Goal: Task Accomplishment & Management: Use online tool/utility

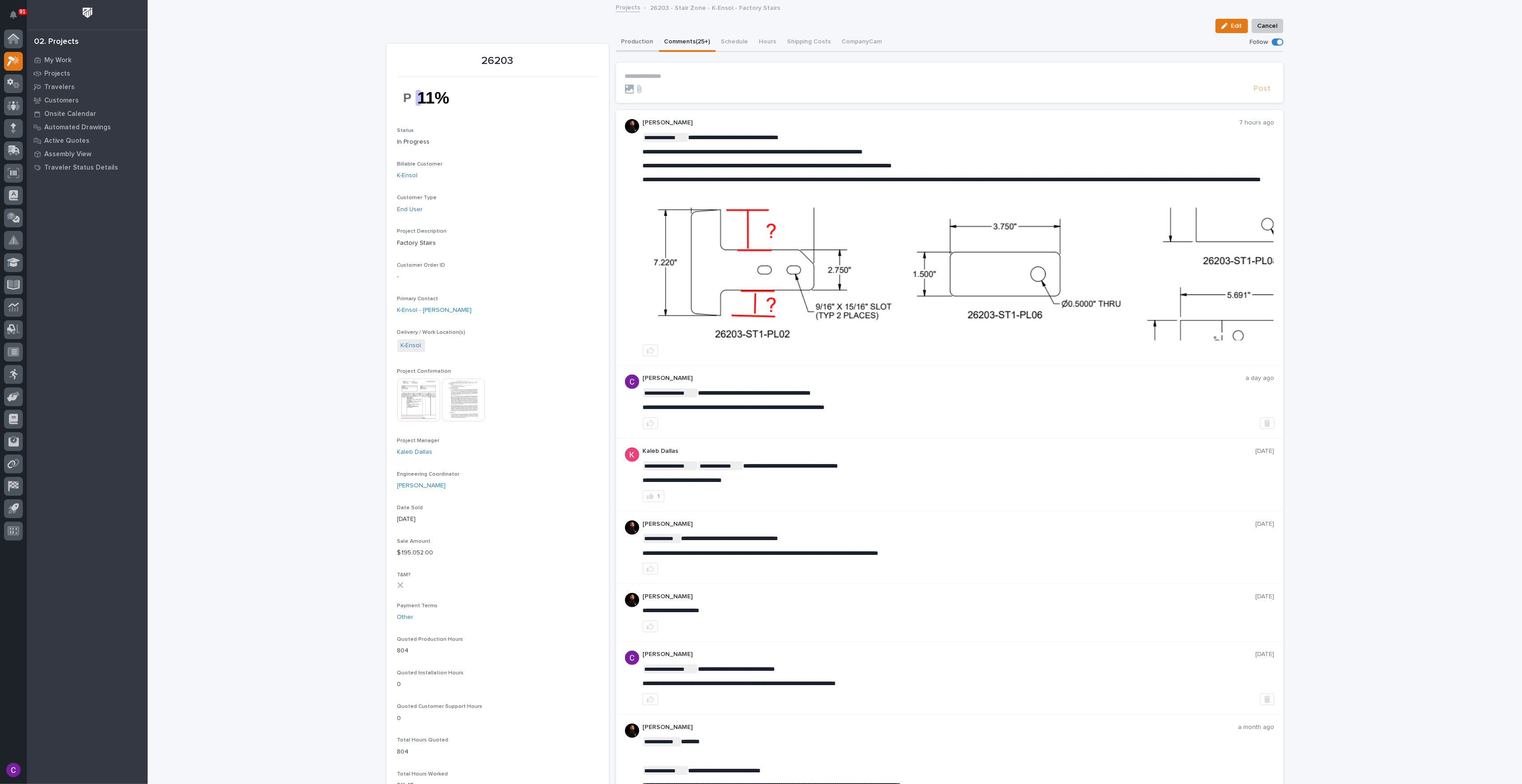
click at [633, 47] on button "Production" at bounding box center [638, 43] width 43 height 19
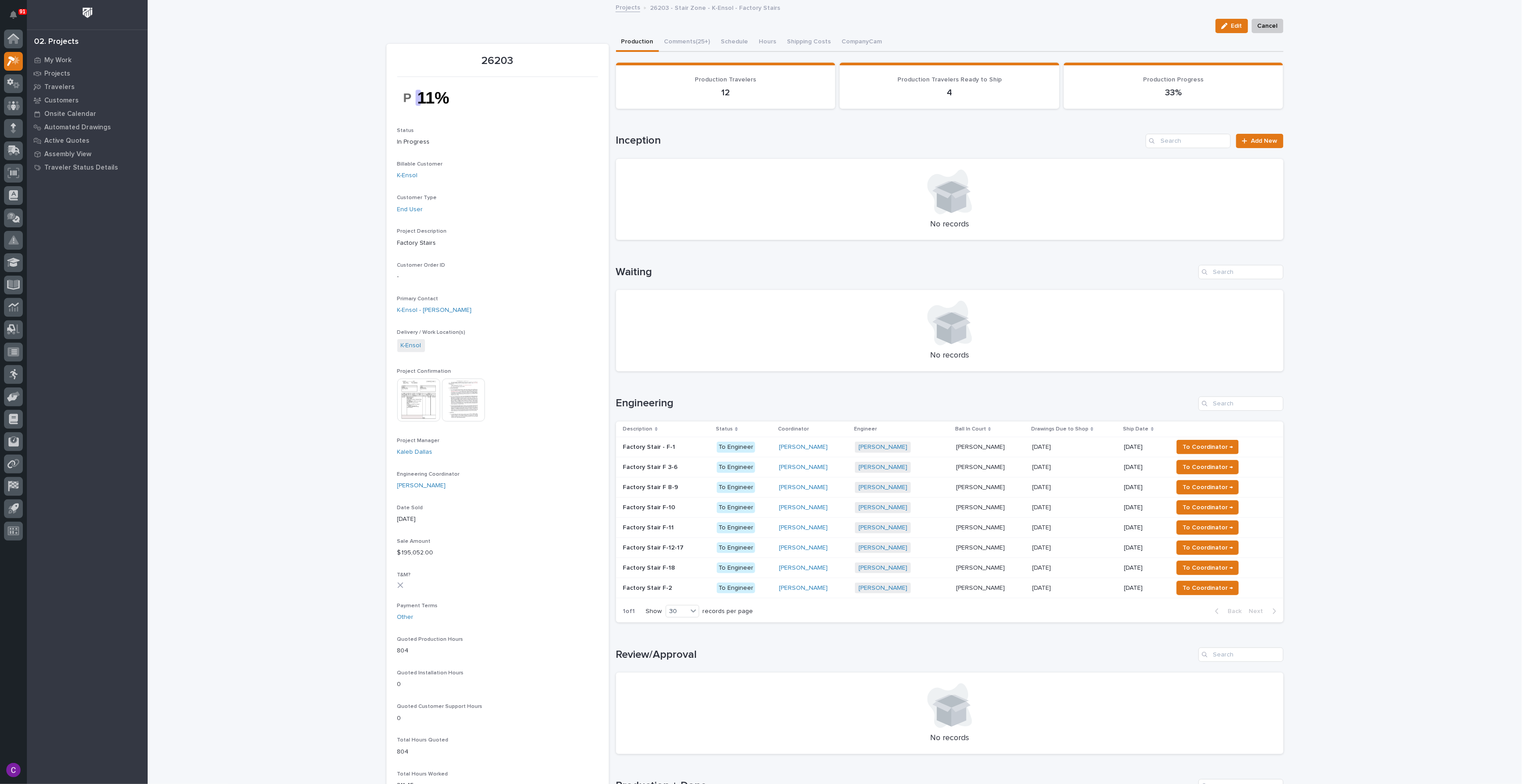
click at [681, 45] on button "Comments (25+)" at bounding box center [687, 43] width 57 height 19
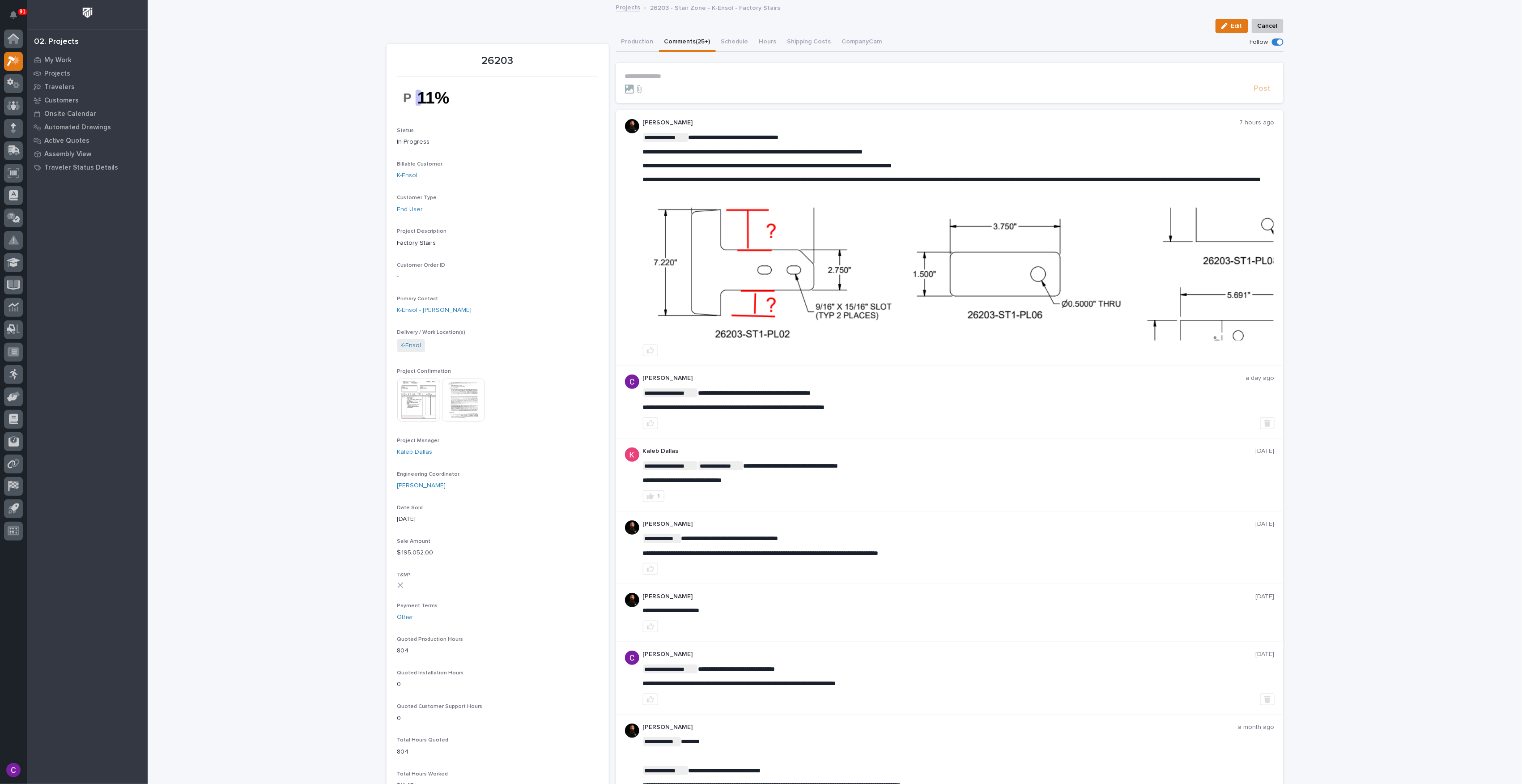
click at [690, 74] on p "**********" at bounding box center [949, 76] width 649 height 8
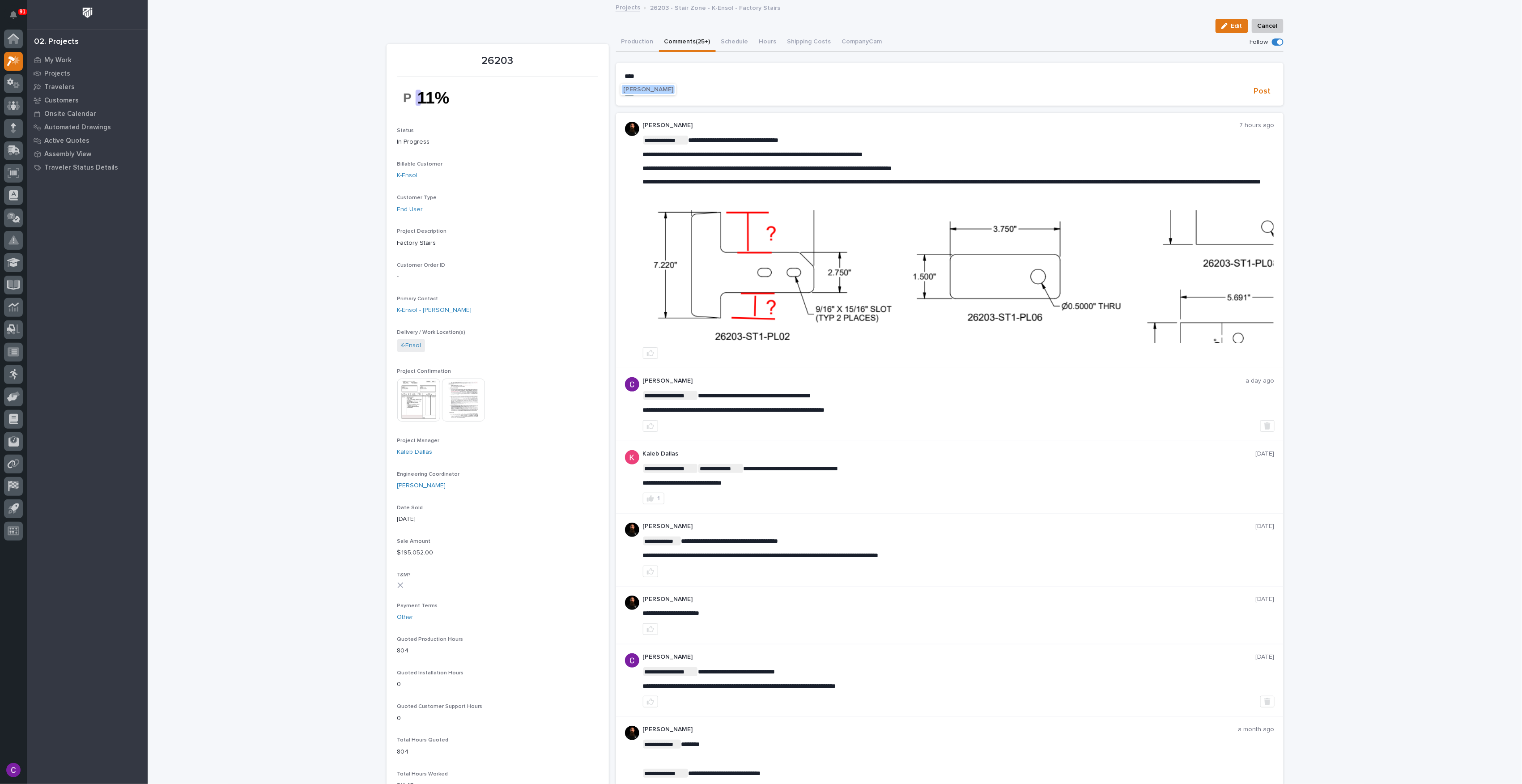
click at [649, 87] on span "[PERSON_NAME]" at bounding box center [648, 89] width 50 height 6
click at [716, 70] on section "**********" at bounding box center [950, 85] width 668 height 45
click at [715, 77] on p "**********" at bounding box center [949, 77] width 649 height 9
click at [1254, 90] on span "Post" at bounding box center [1262, 92] width 17 height 10
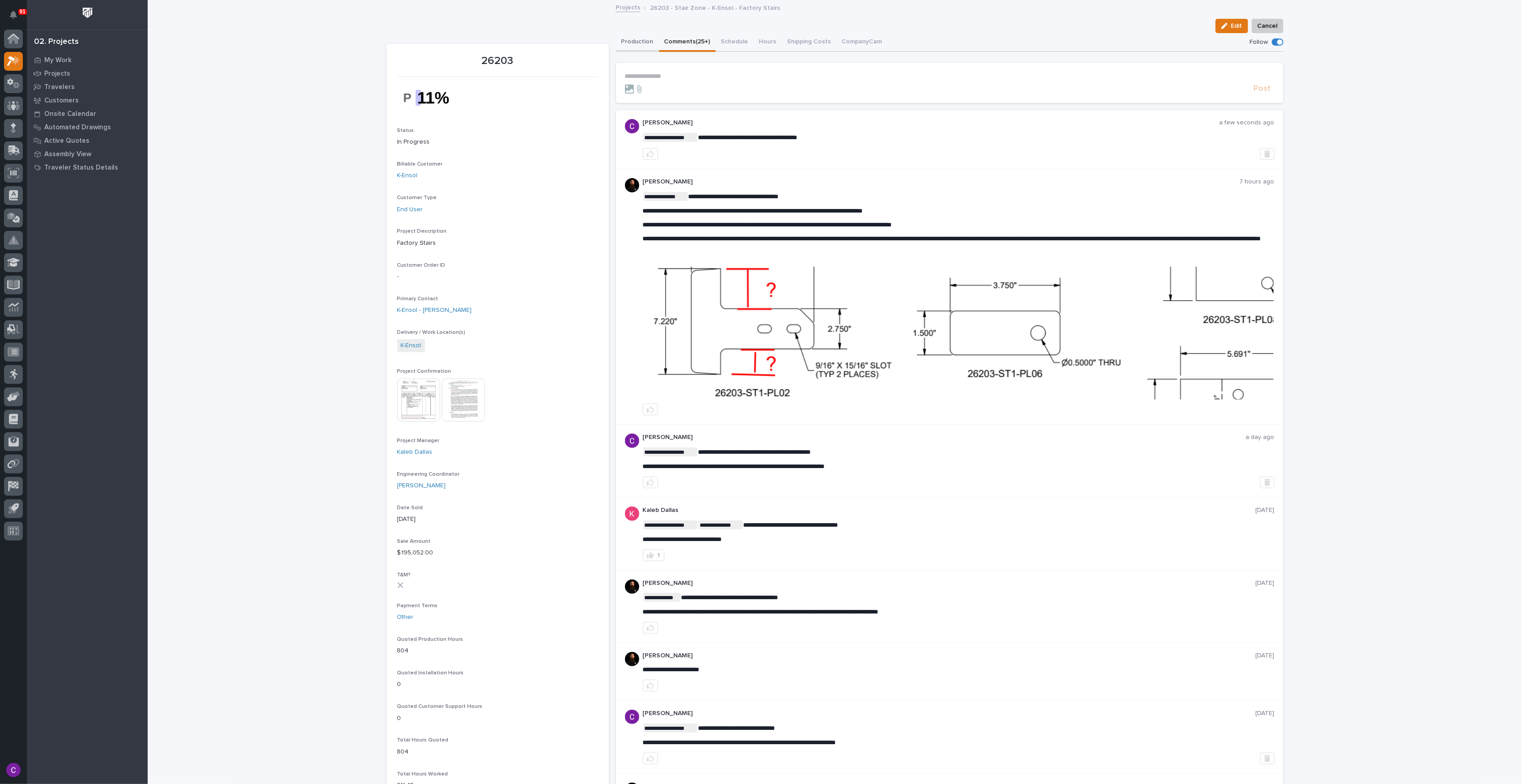
click at [632, 41] on button "Production" at bounding box center [638, 43] width 43 height 19
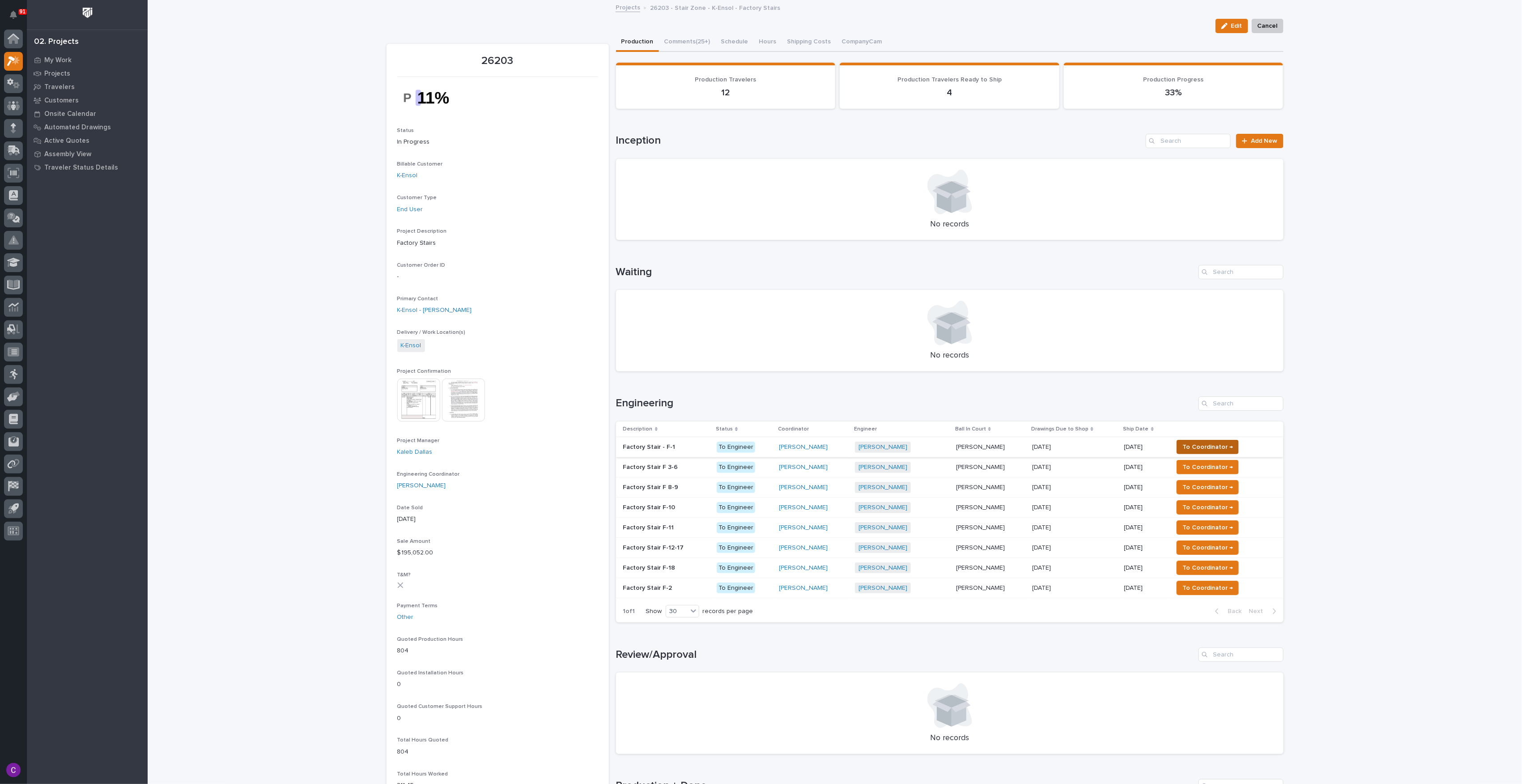
click at [1205, 446] on span "To Coordinator →" at bounding box center [1208, 447] width 51 height 11
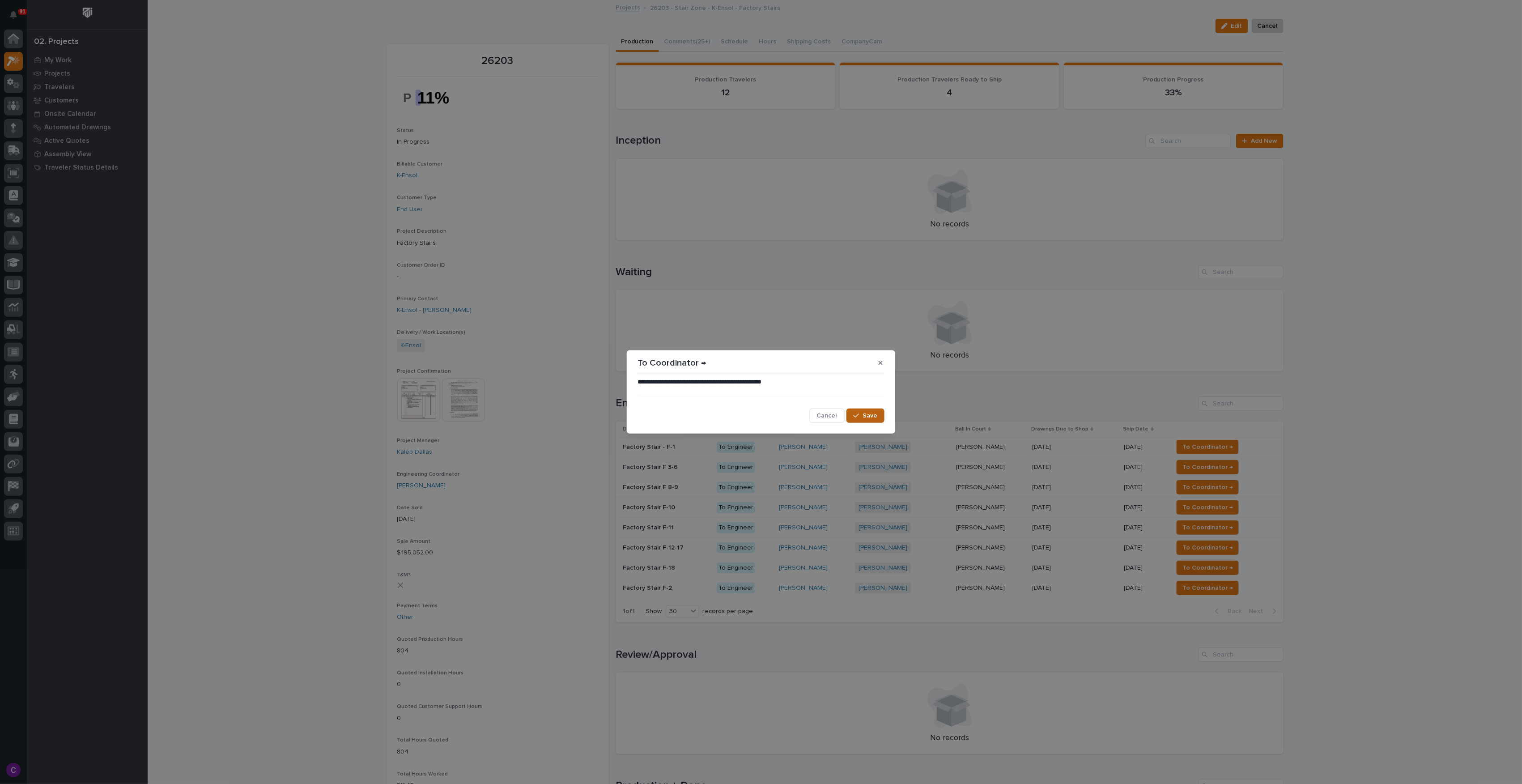
click at [871, 419] on span "Save" at bounding box center [870, 416] width 15 height 8
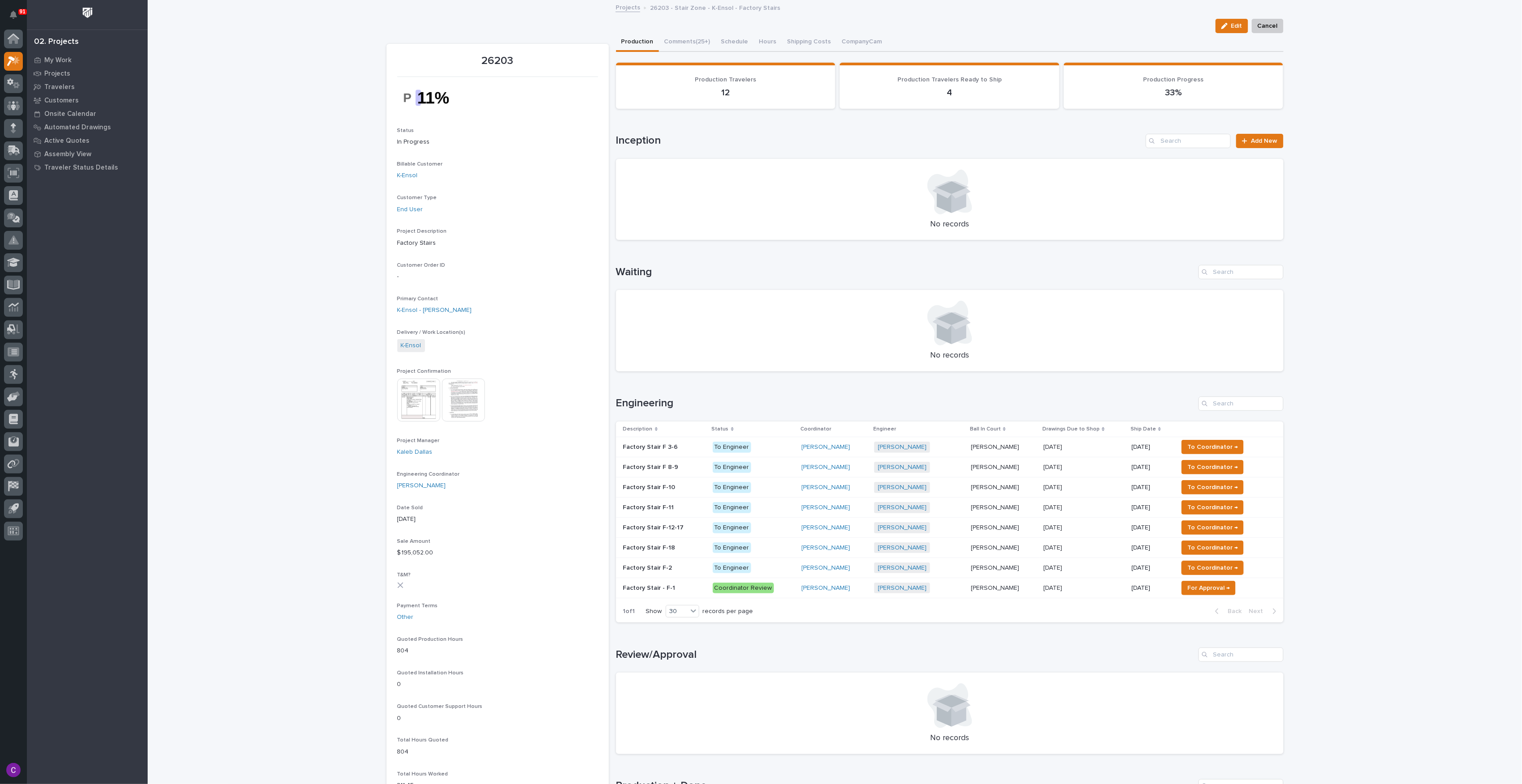
click at [1205, 450] on span "To Coordinator →" at bounding box center [1213, 447] width 51 height 11
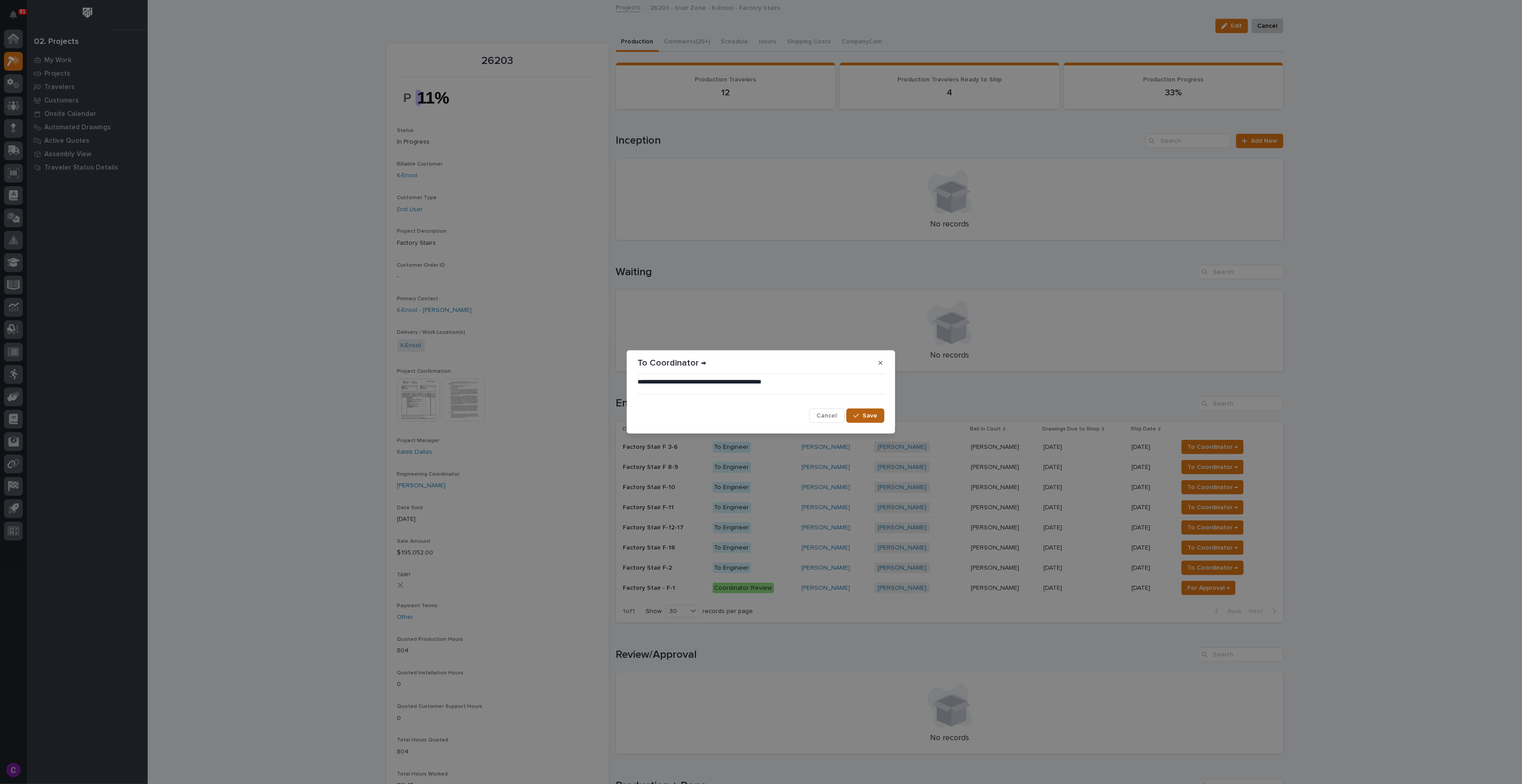
click at [861, 410] on button "Save" at bounding box center [866, 415] width 38 height 14
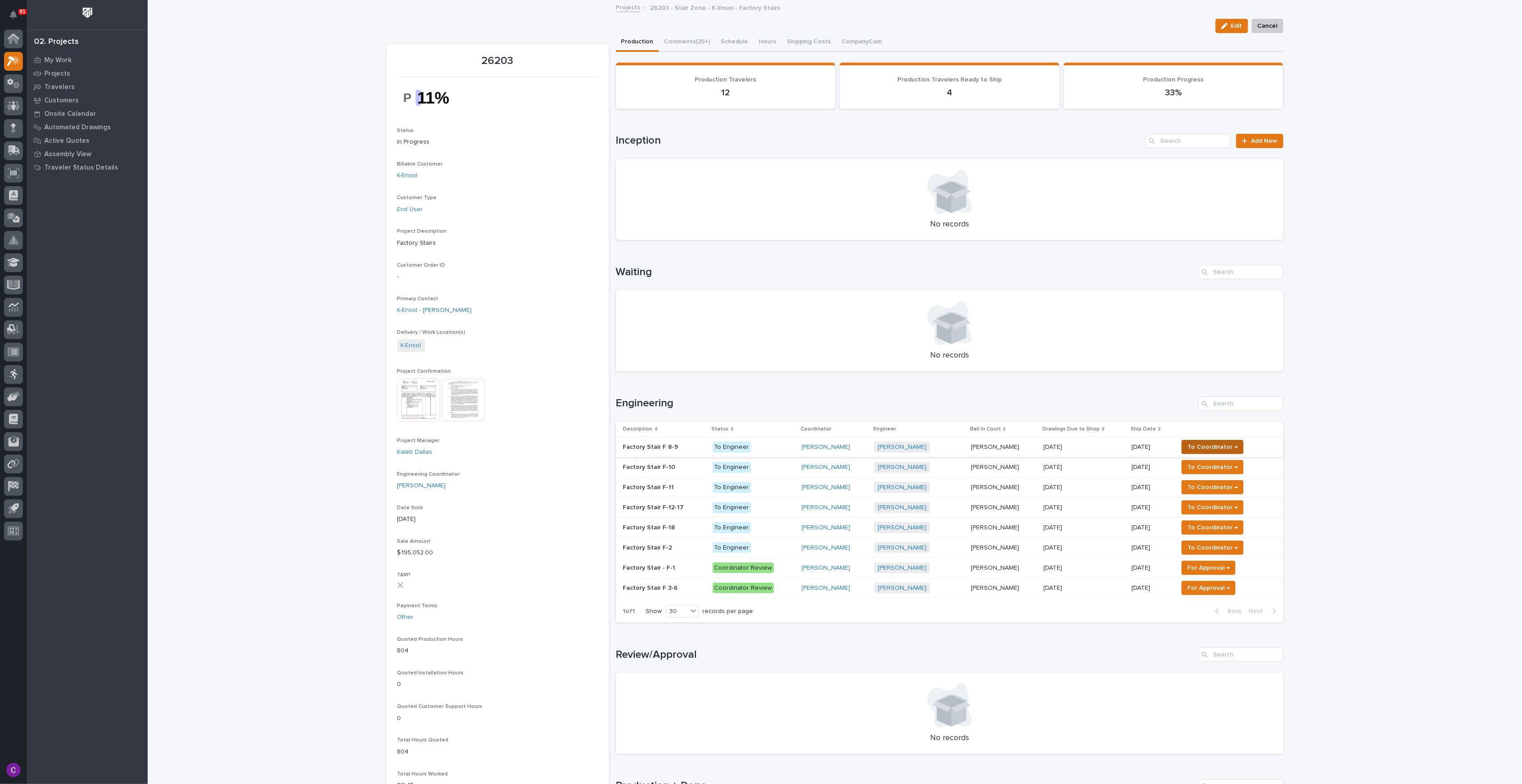
click at [1210, 448] on span "To Coordinator →" at bounding box center [1213, 447] width 51 height 11
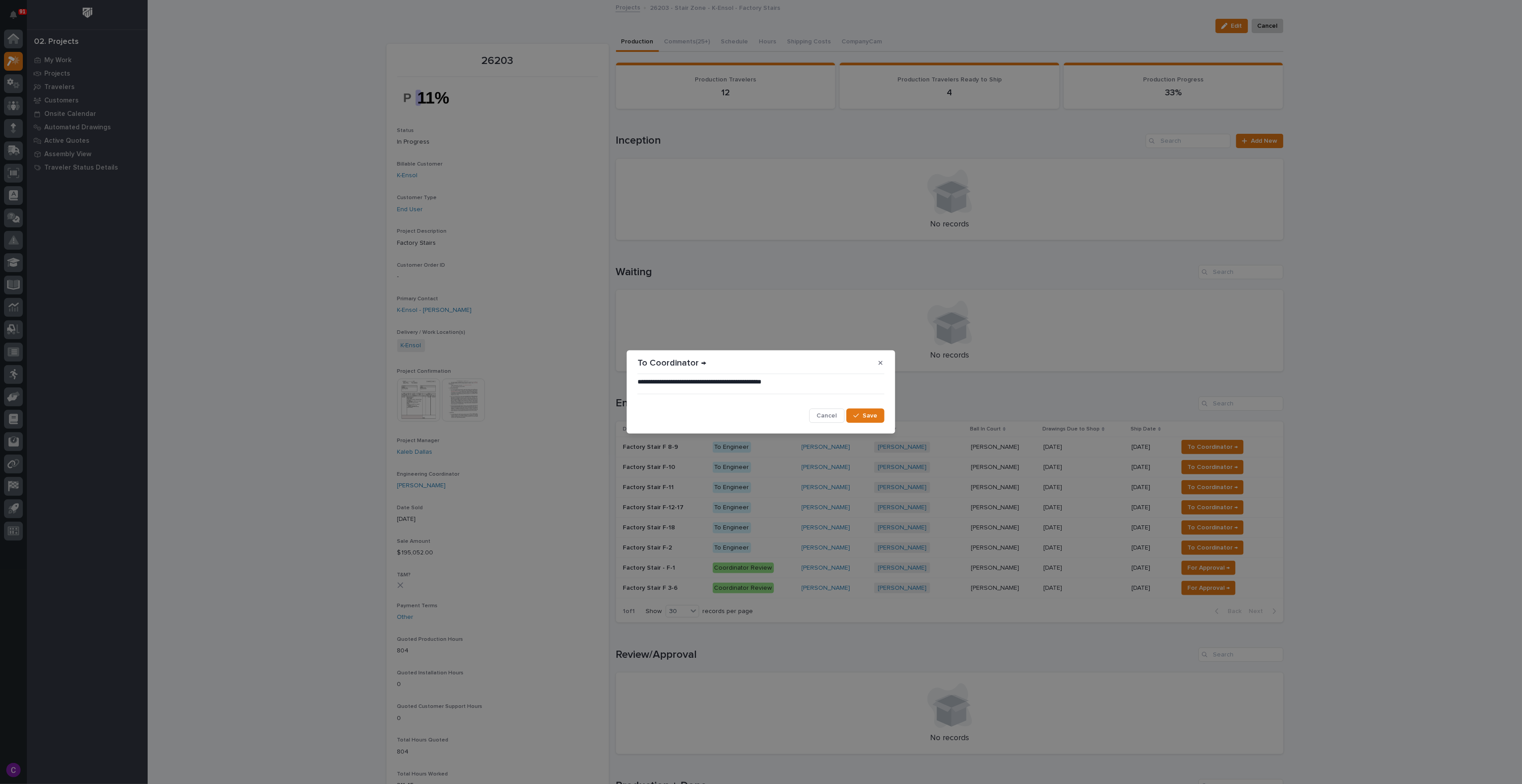
click at [863, 412] on button "Save" at bounding box center [866, 415] width 38 height 14
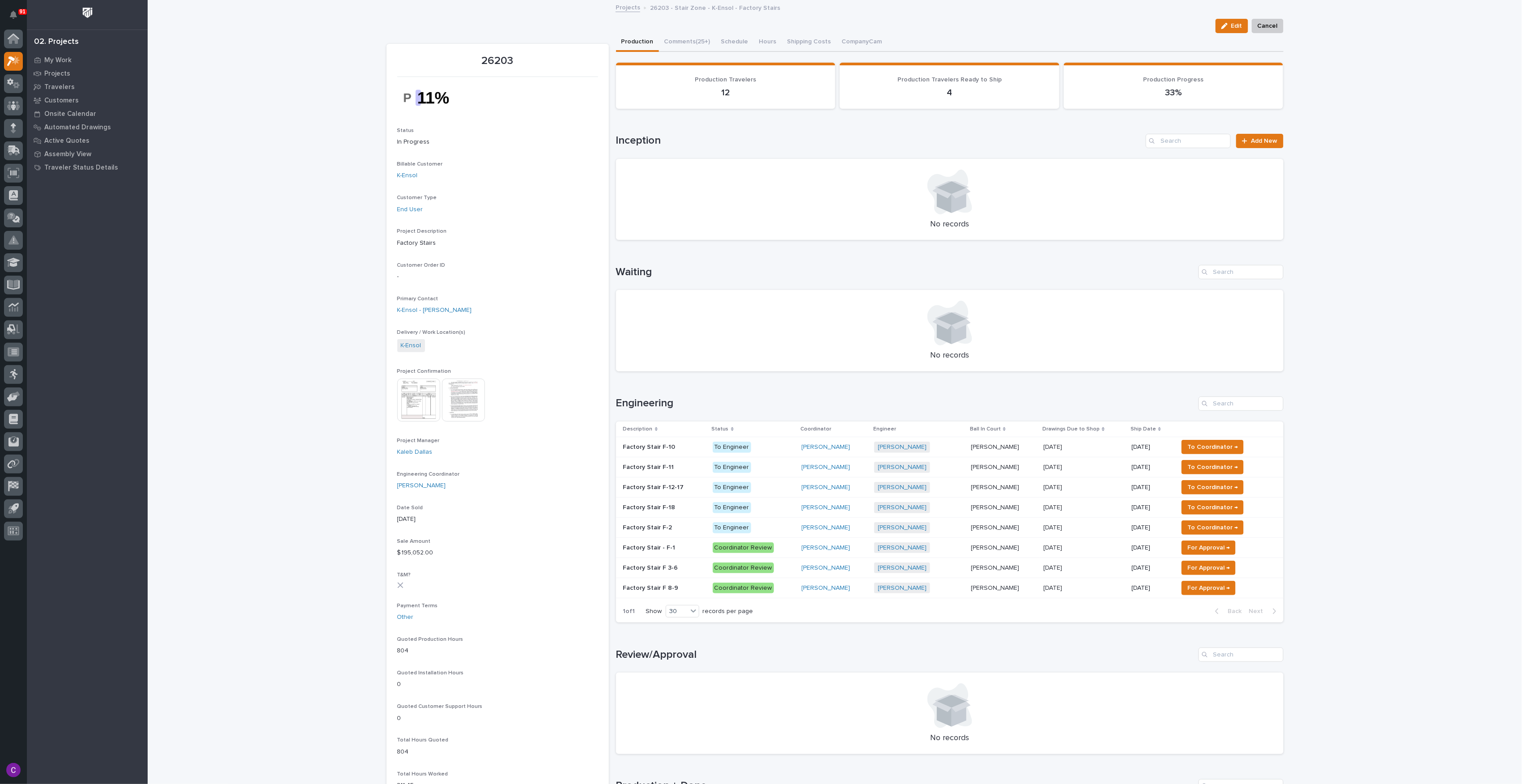
click at [1214, 448] on span "To Coordinator →" at bounding box center [1213, 447] width 51 height 11
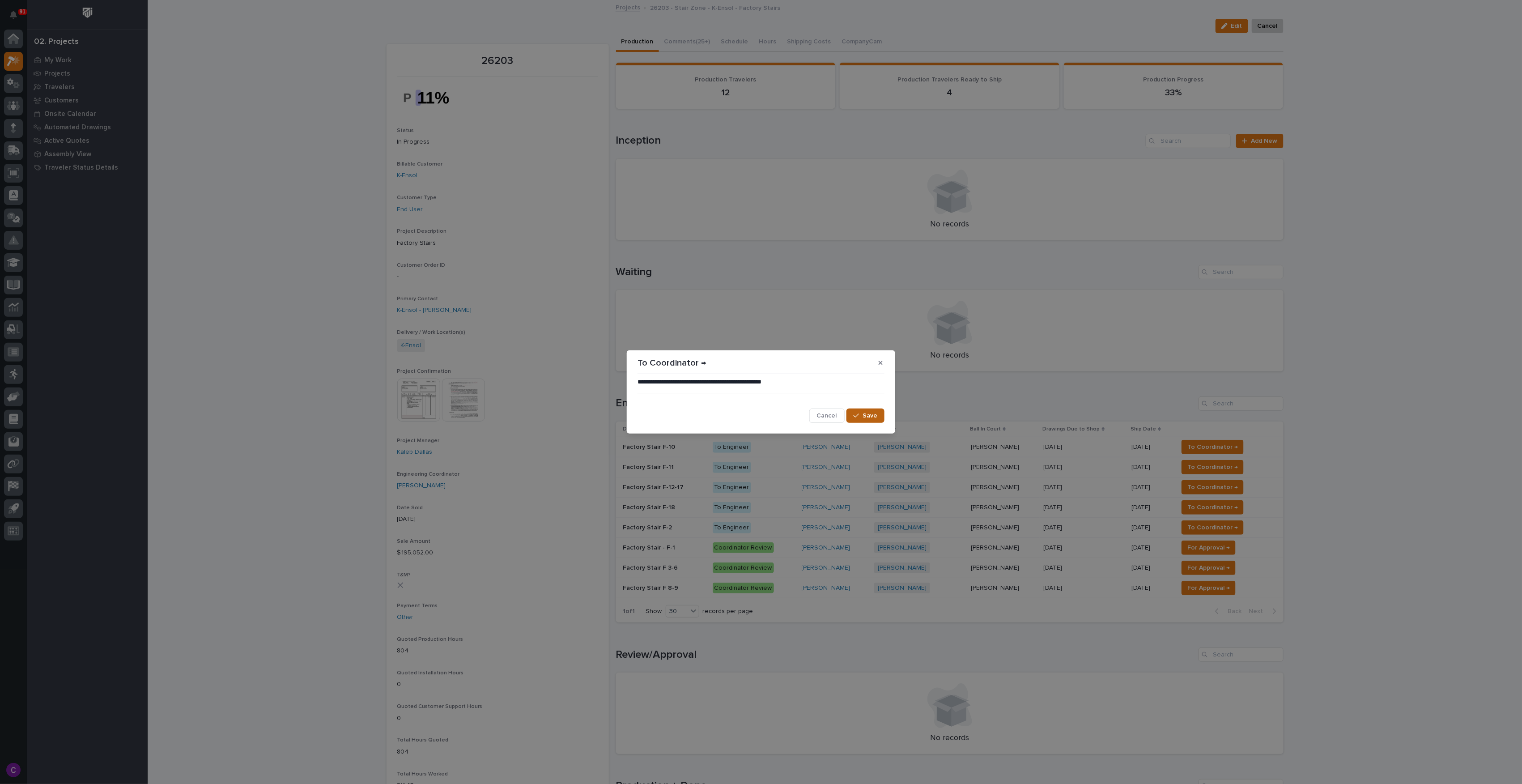
click at [871, 412] on span "Save" at bounding box center [870, 416] width 15 height 8
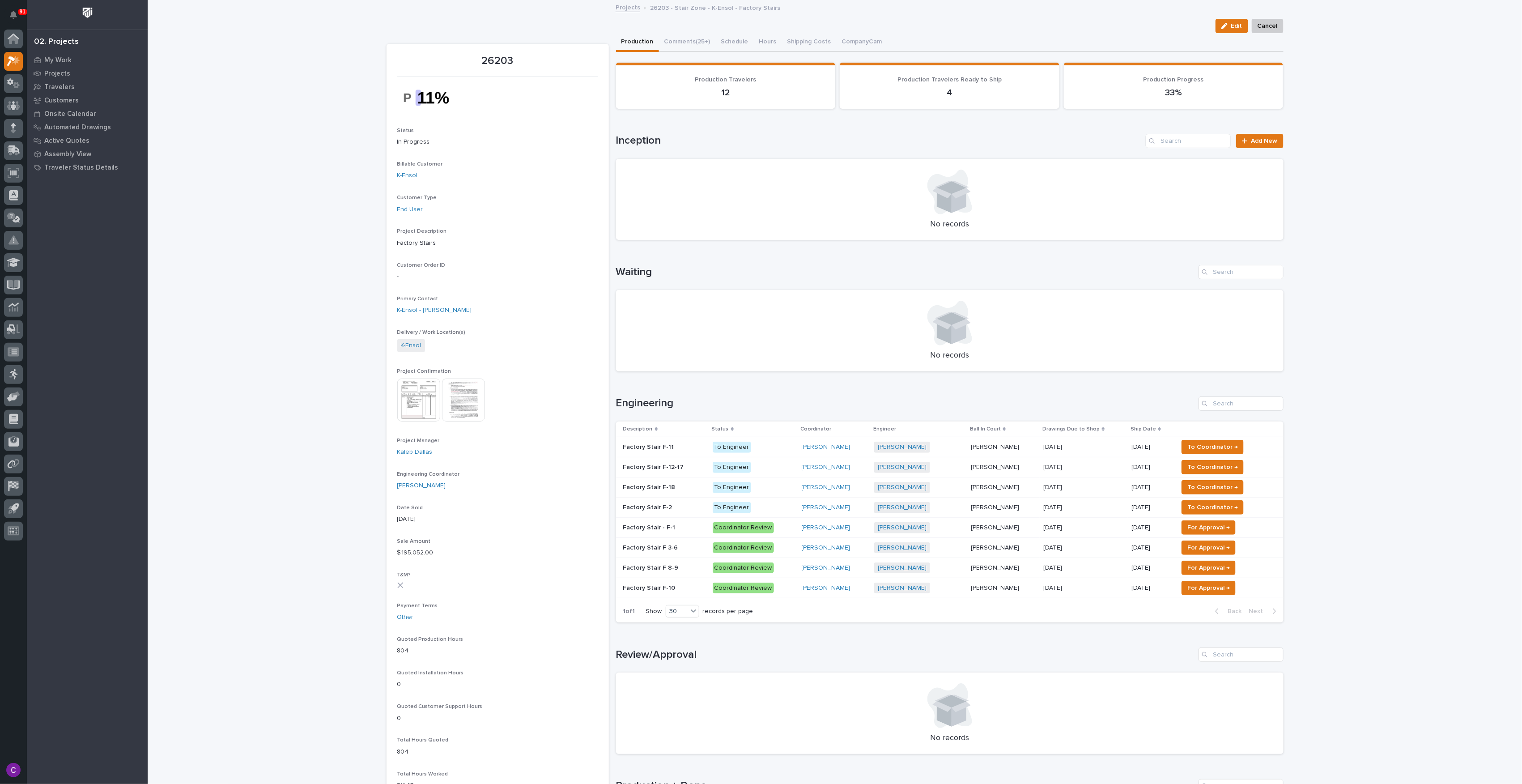
click at [1206, 448] on span "To Coordinator →" at bounding box center [1213, 447] width 51 height 11
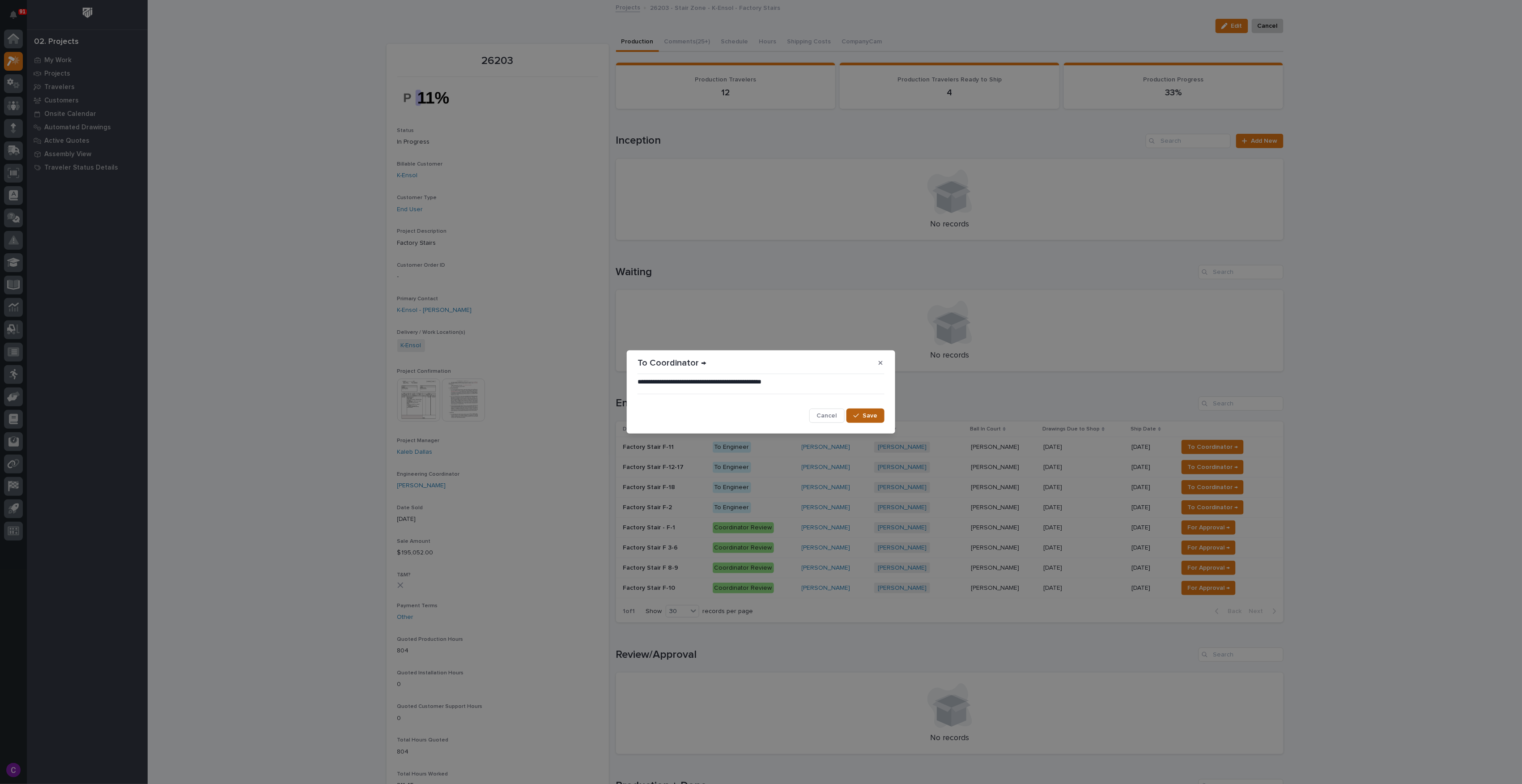
click at [869, 414] on span "Save" at bounding box center [870, 416] width 15 height 8
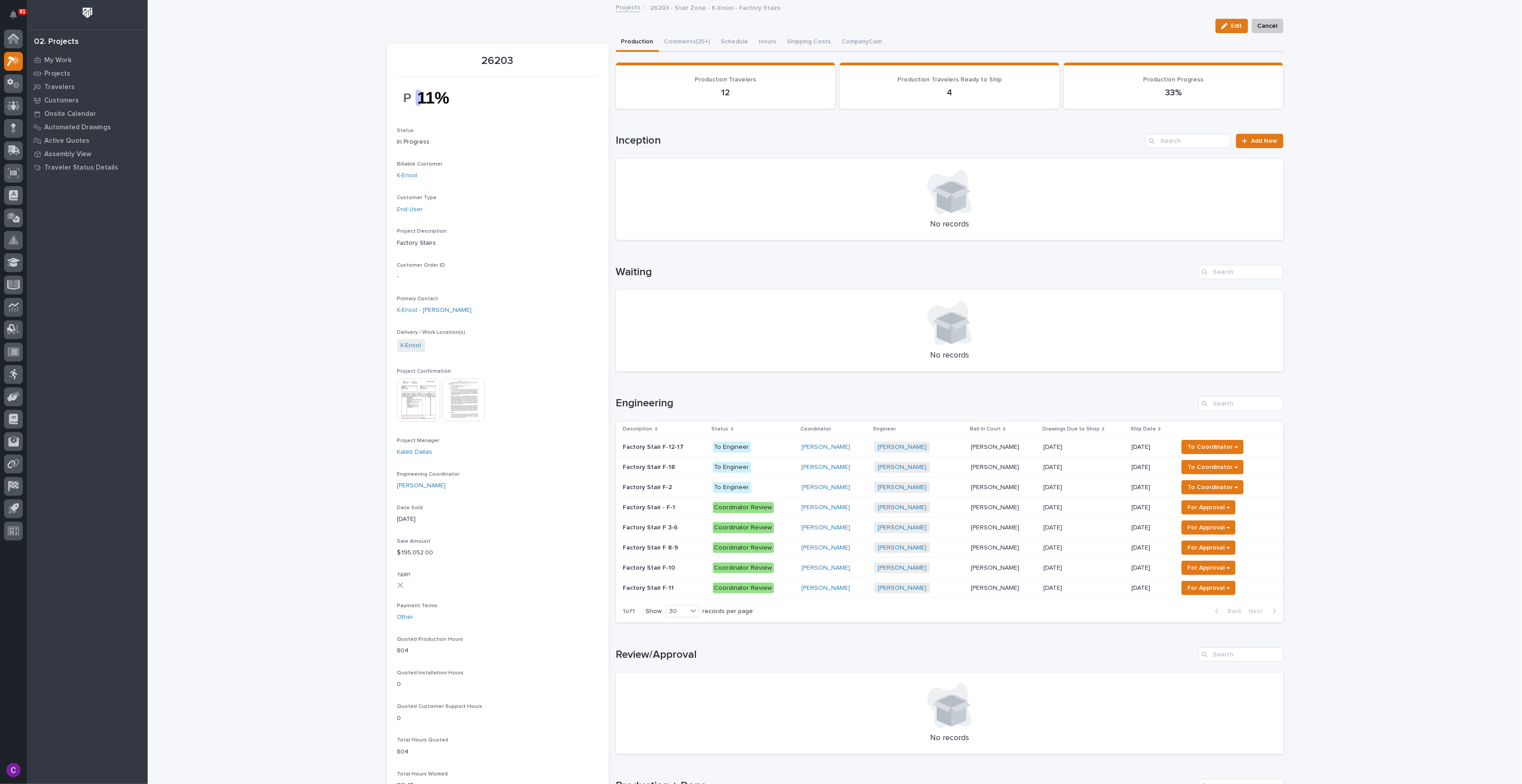
click at [1206, 447] on span "To Coordinator →" at bounding box center [1213, 447] width 51 height 11
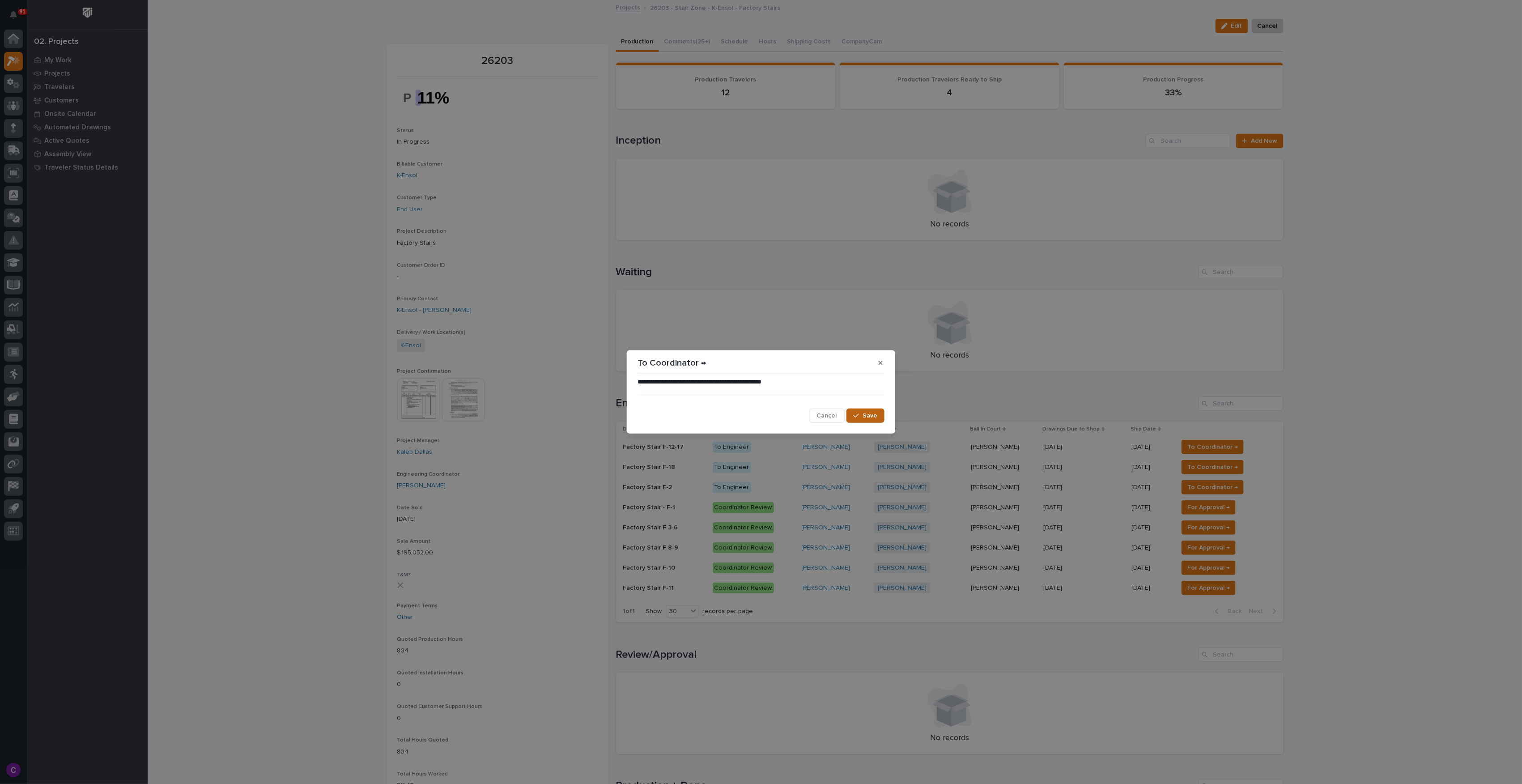
click at [874, 417] on span "Save" at bounding box center [870, 416] width 15 height 8
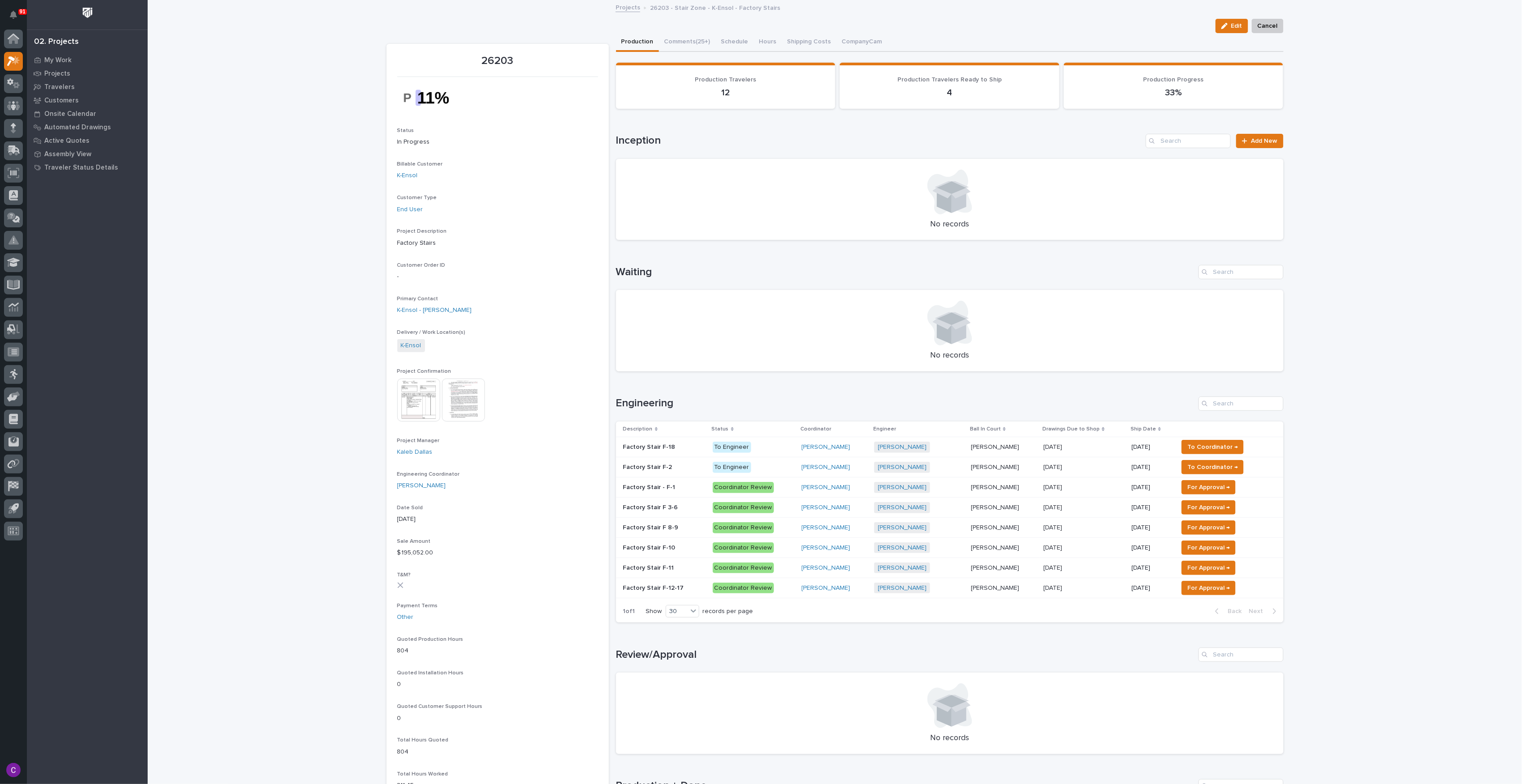
click at [1212, 446] on span "To Coordinator →" at bounding box center [1213, 447] width 51 height 11
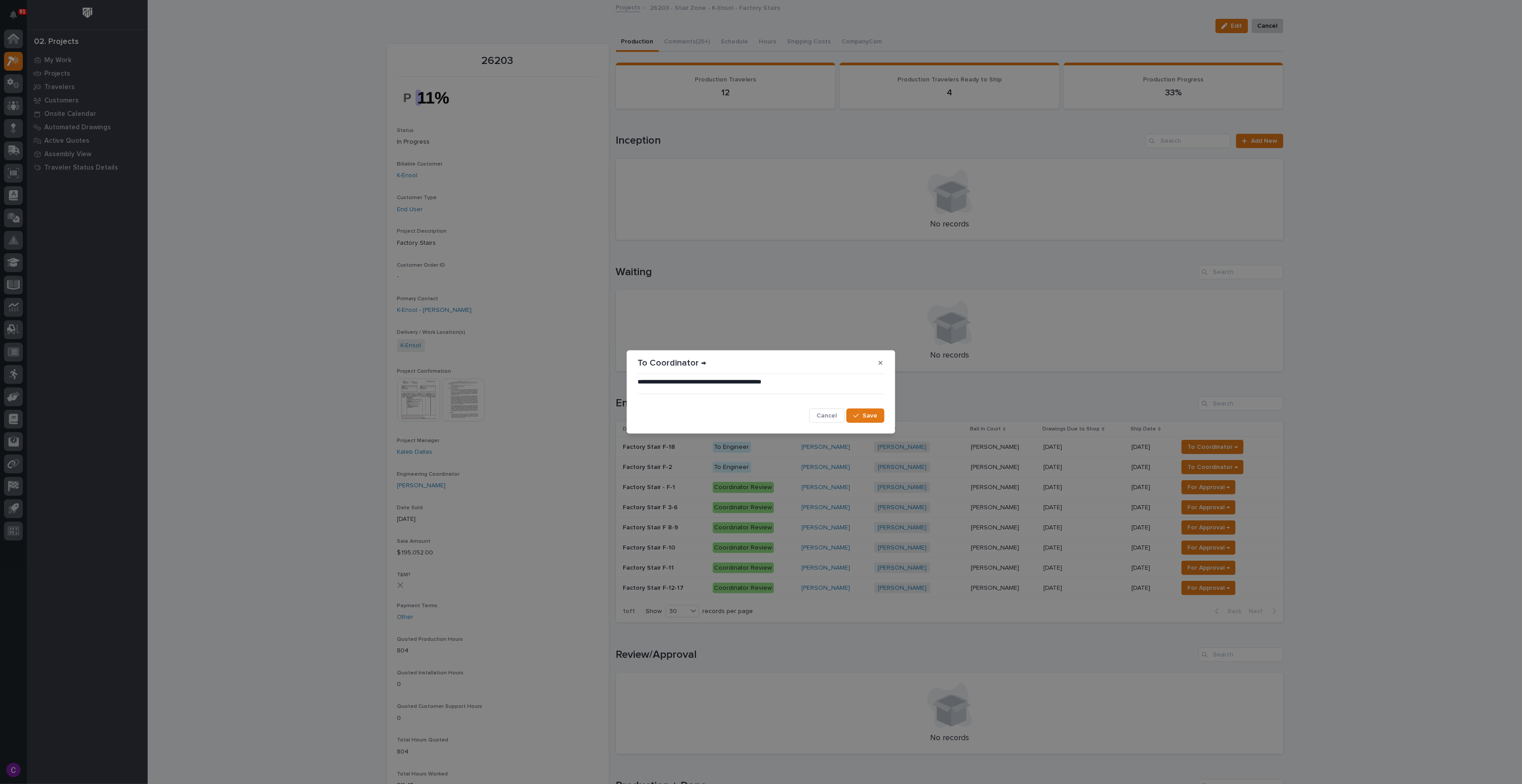
click at [870, 414] on span "Save" at bounding box center [870, 416] width 15 height 8
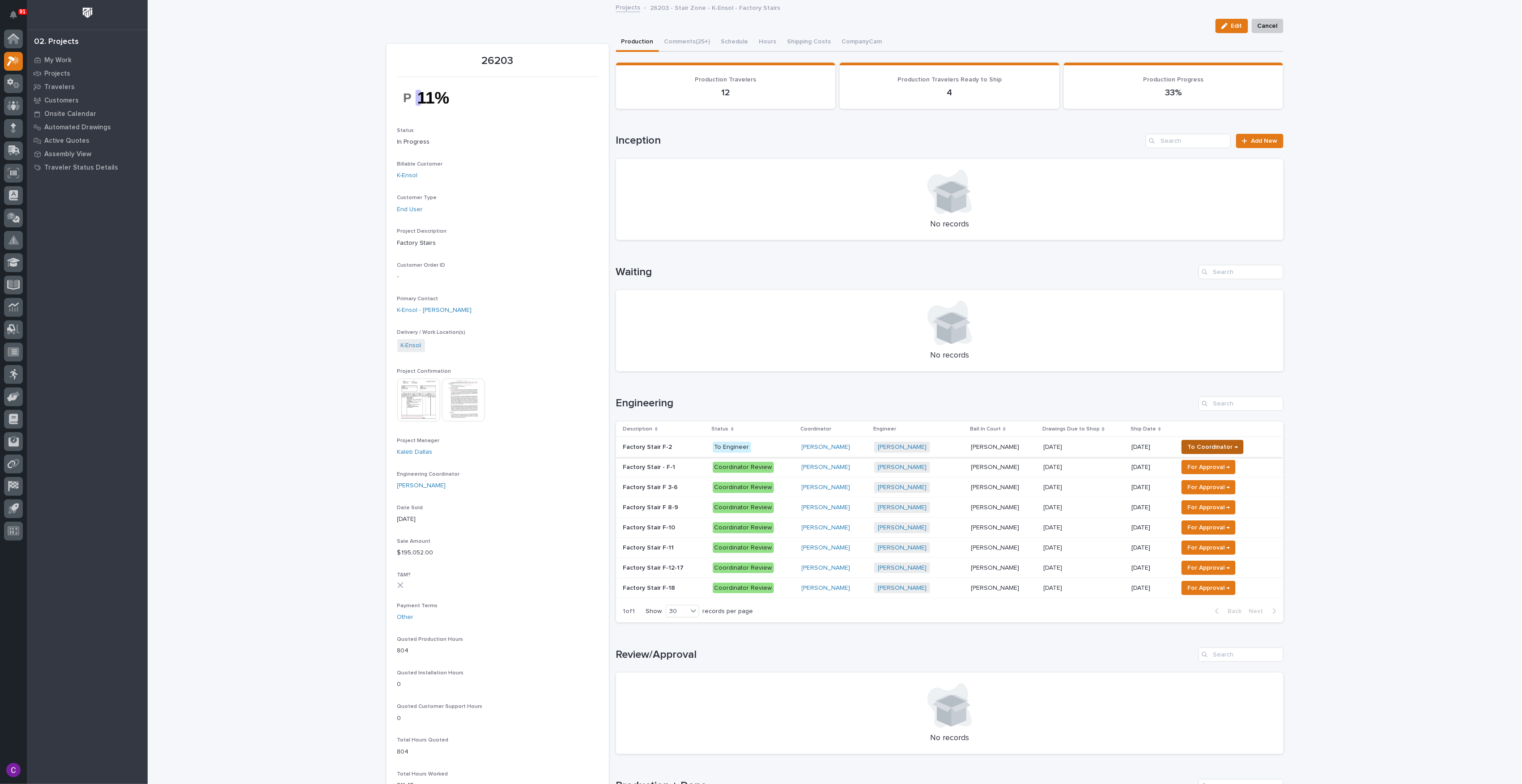
click at [1203, 451] on span "To Coordinator →" at bounding box center [1213, 447] width 51 height 11
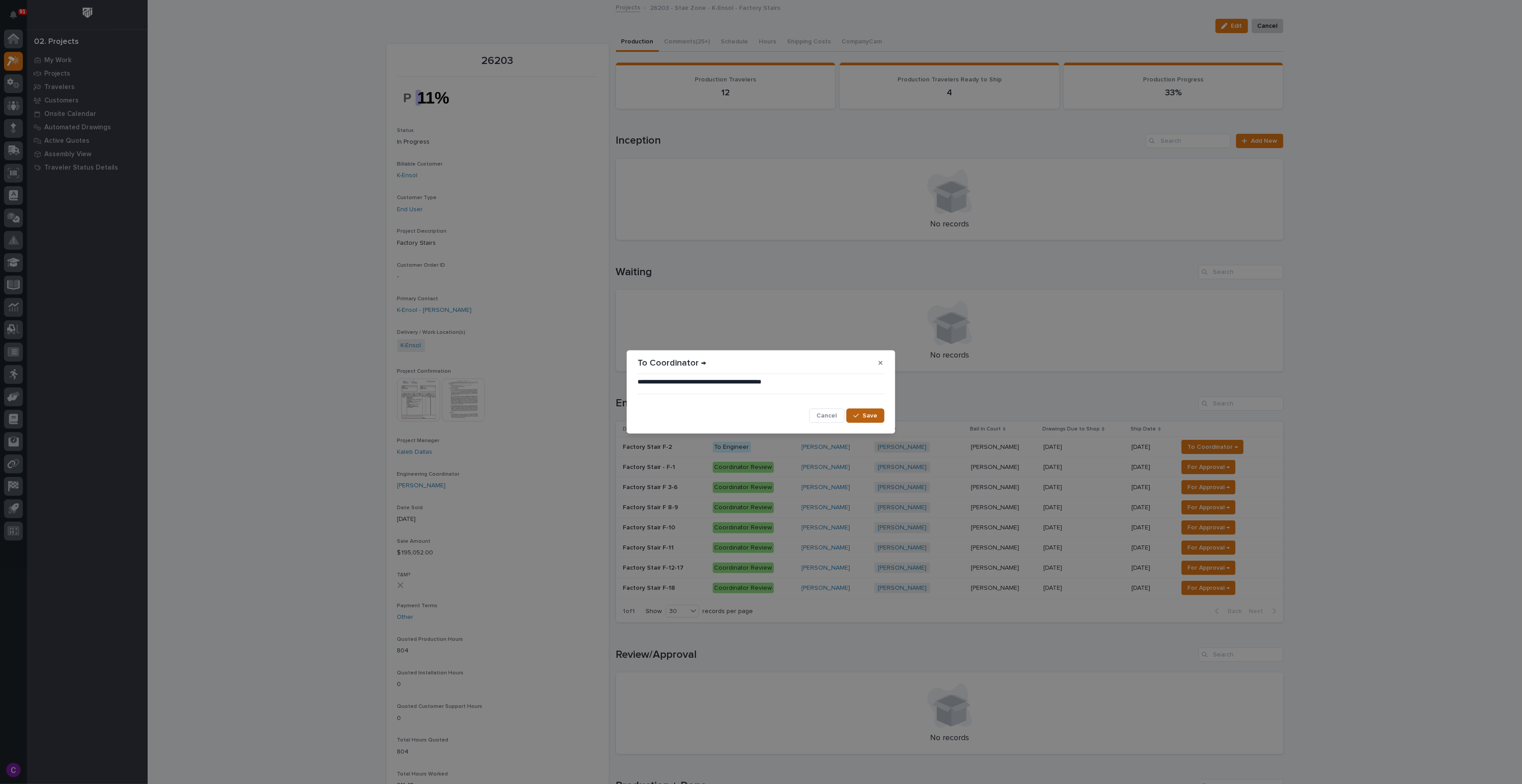
click at [865, 415] on span "Save" at bounding box center [870, 416] width 15 height 8
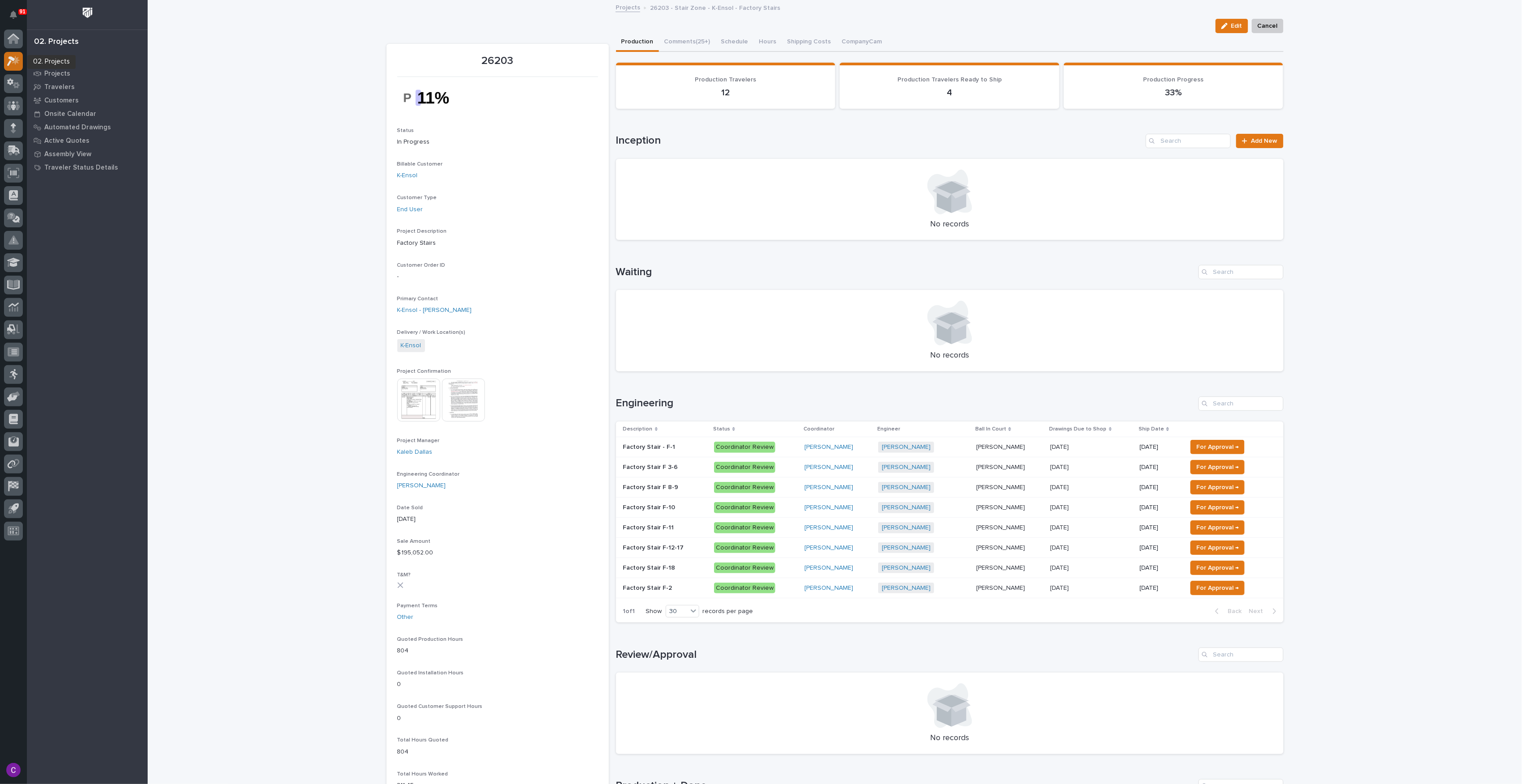
click at [9, 68] on div at bounding box center [14, 61] width 19 height 19
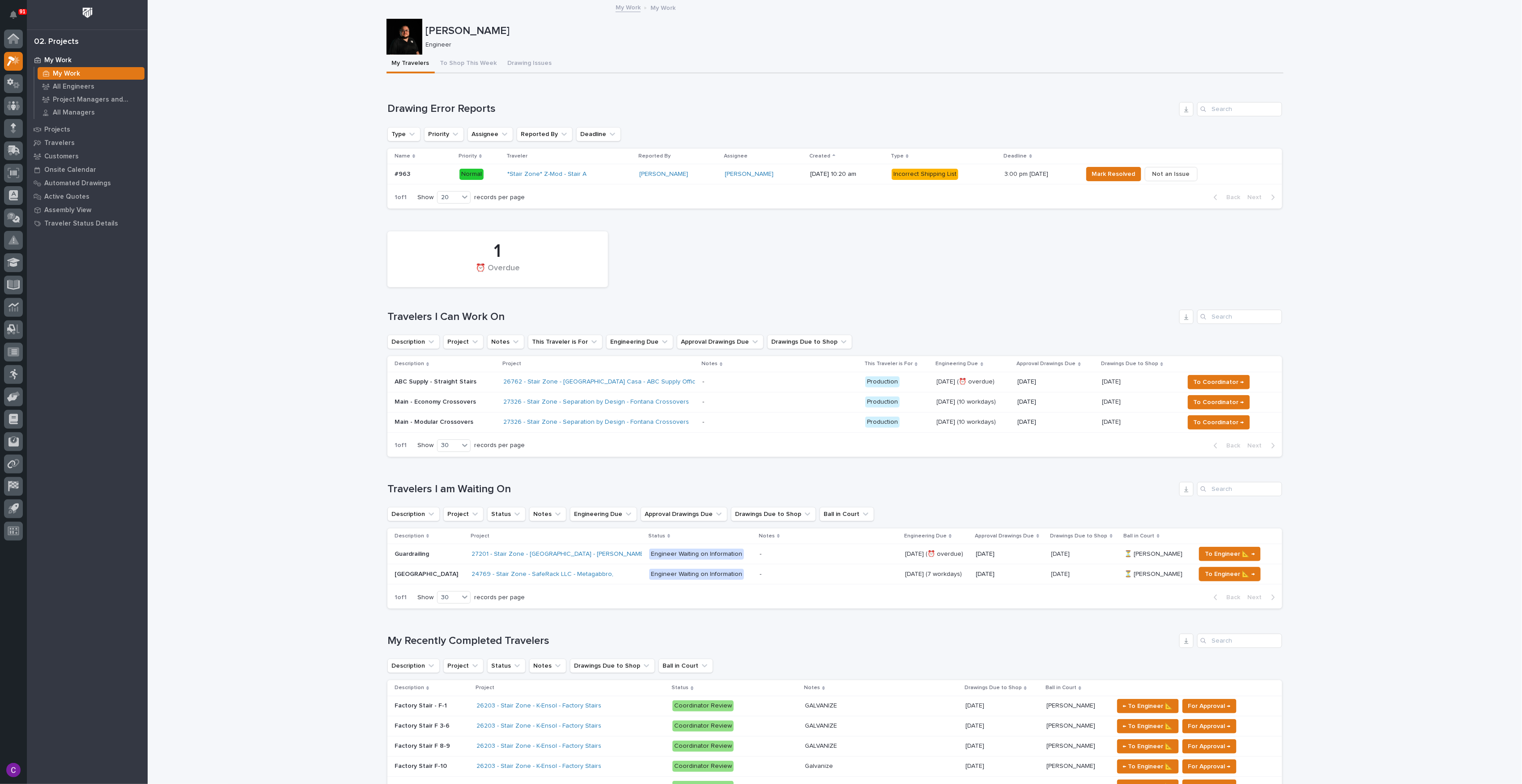
click at [745, 391] on td "- -" at bounding box center [780, 382] width 163 height 20
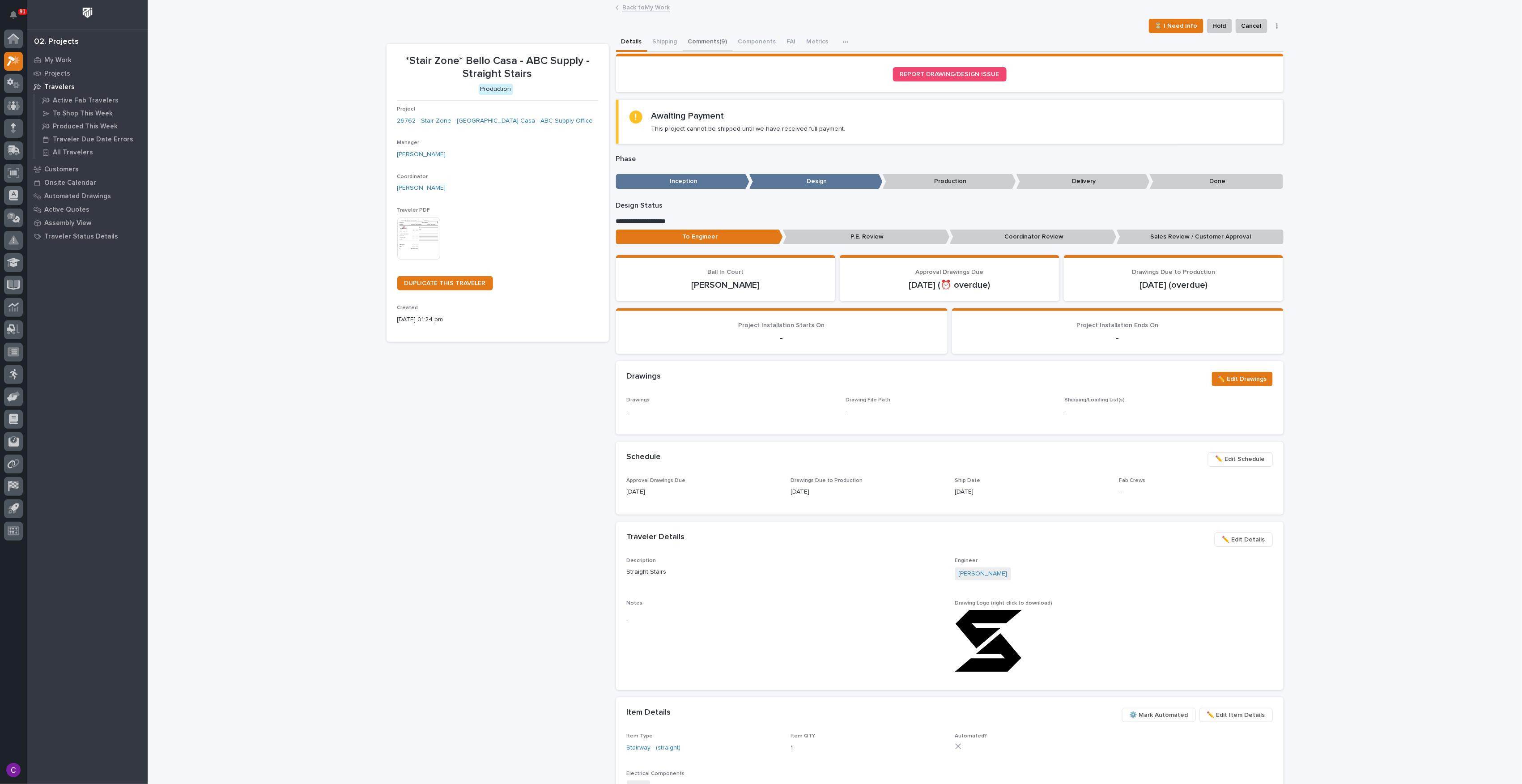
click at [692, 44] on button "Comments (9)" at bounding box center [707, 43] width 50 height 19
